Goal: Information Seeking & Learning: Learn about a topic

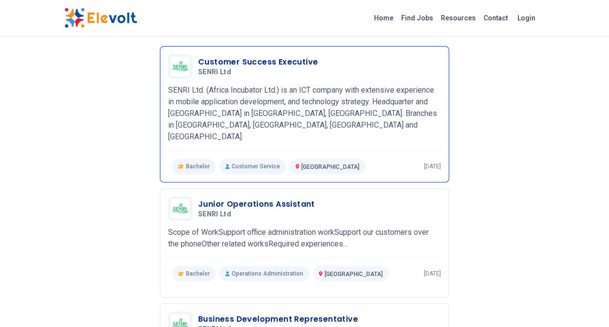
scroll to position [145, 0]
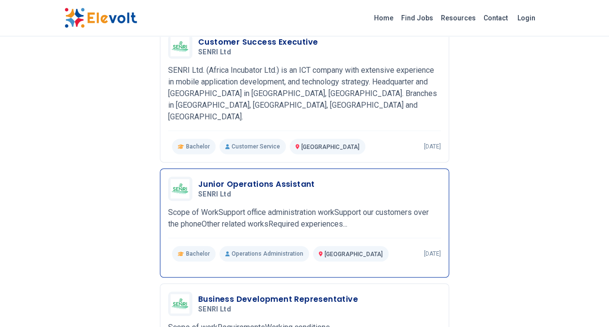
click at [248, 178] on h3 "Junior Operations Assistant" at bounding box center [256, 184] width 117 height 12
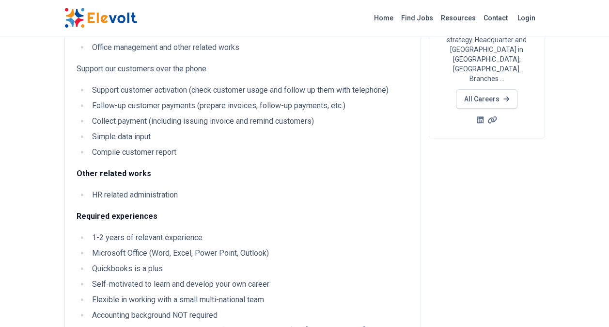
scroll to position [194, 0]
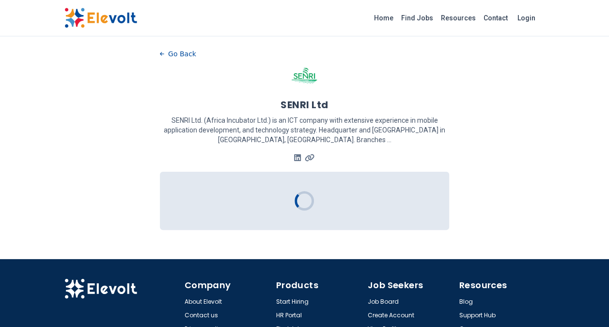
scroll to position [68, 0]
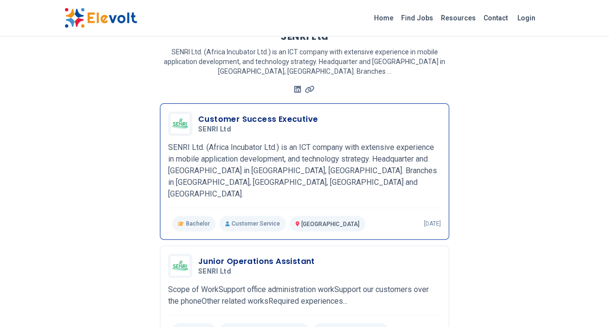
click at [244, 119] on h3 "Customer Success Executive" at bounding box center [258, 119] width 120 height 12
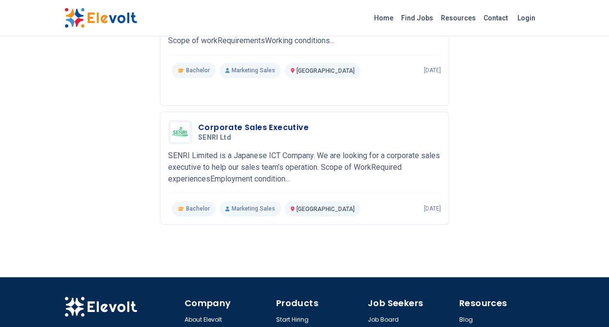
scroll to position [553, 0]
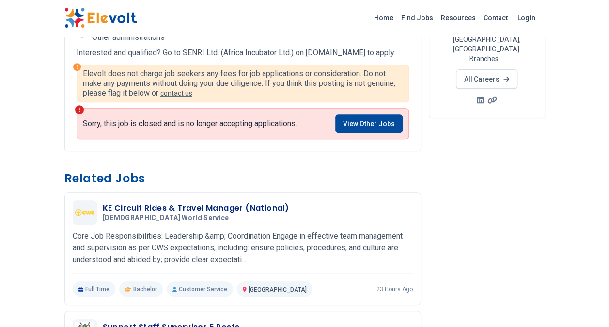
scroll to position [194, 0]
